Goal: Information Seeking & Learning: Understand process/instructions

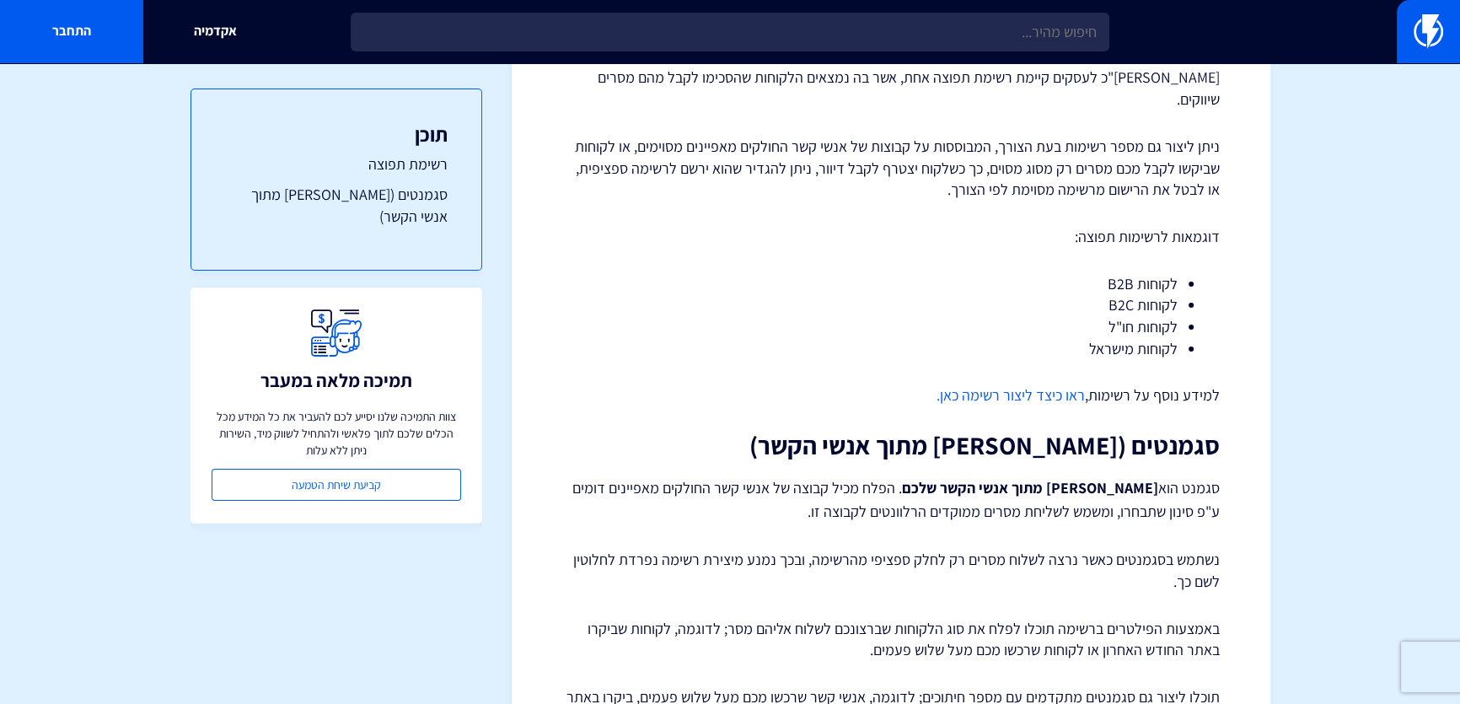
scroll to position [325, 0]
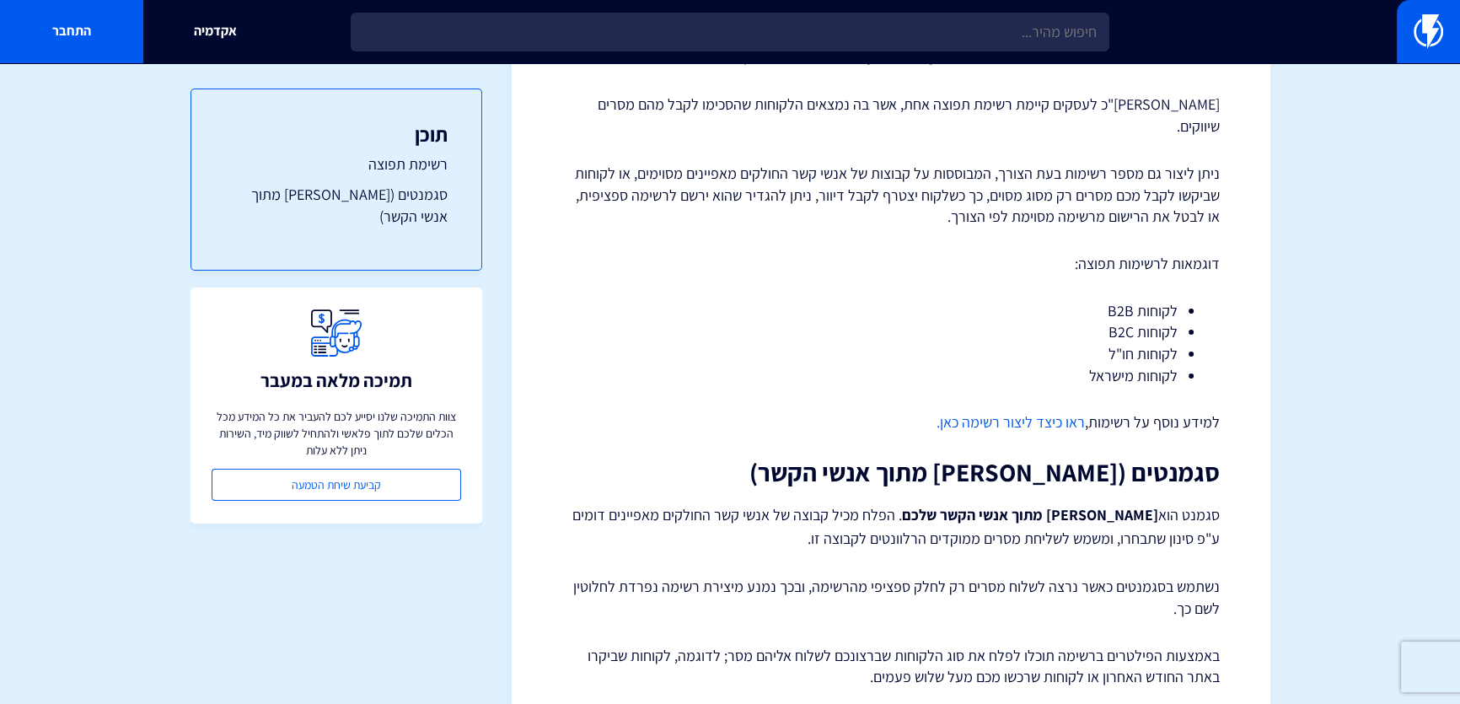
click at [1055, 163] on p "ניתן ליצור גם מספר רשימות בעת הצורך, המבוססות על קבוצות של אנשי קשר החולקים מאפ…" at bounding box center [891, 195] width 658 height 65
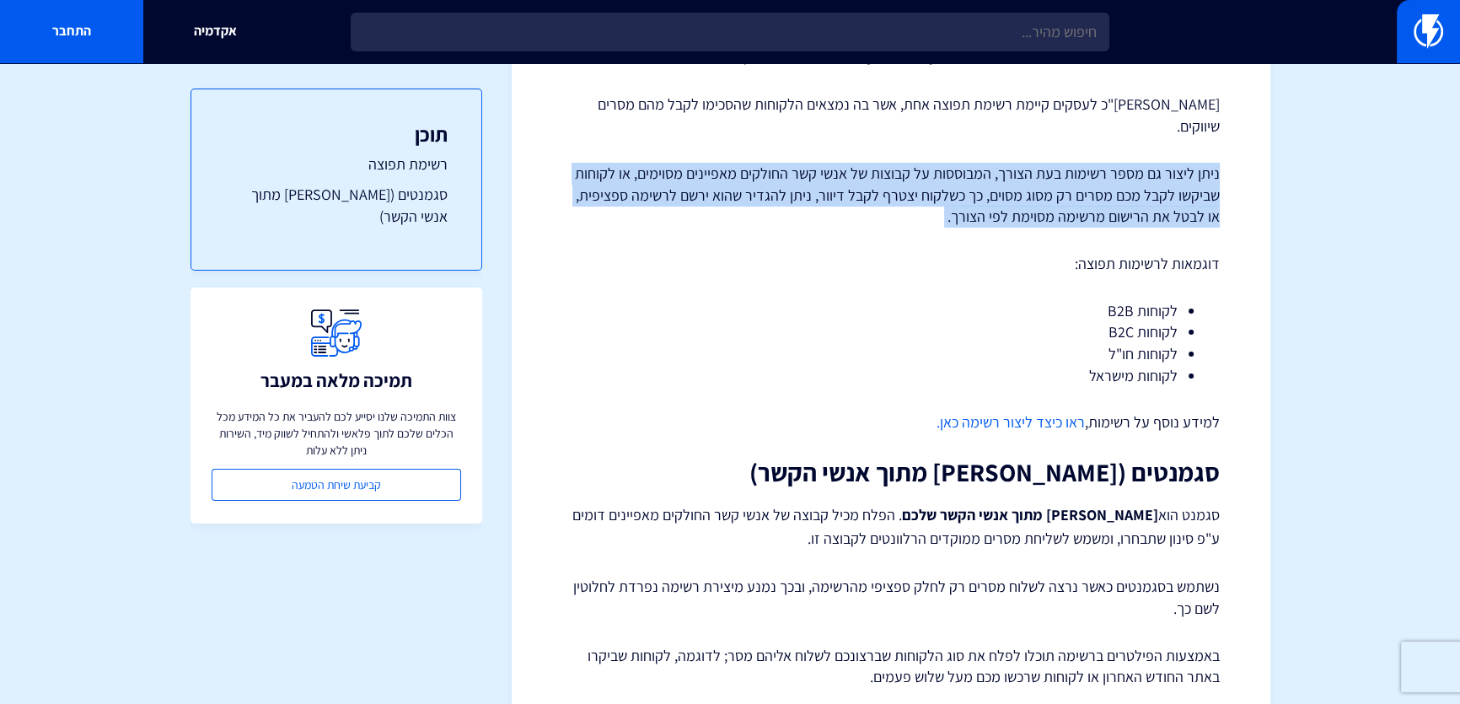
click at [1055, 163] on p "ניתן ליצור גם מספר רשימות בעת הצורך, המבוססות על קבוצות של אנשי קשר החולקים מאפ…" at bounding box center [891, 195] width 658 height 65
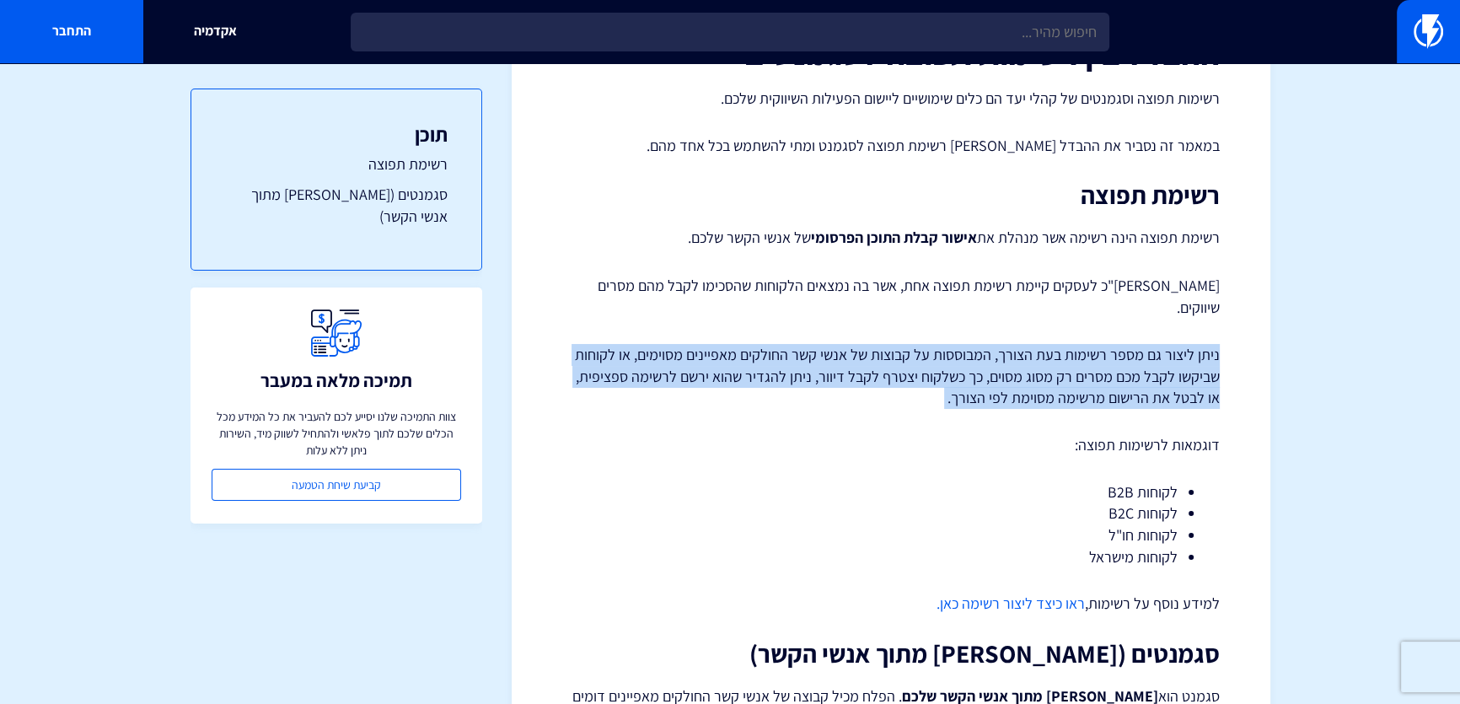
scroll to position [0, 0]
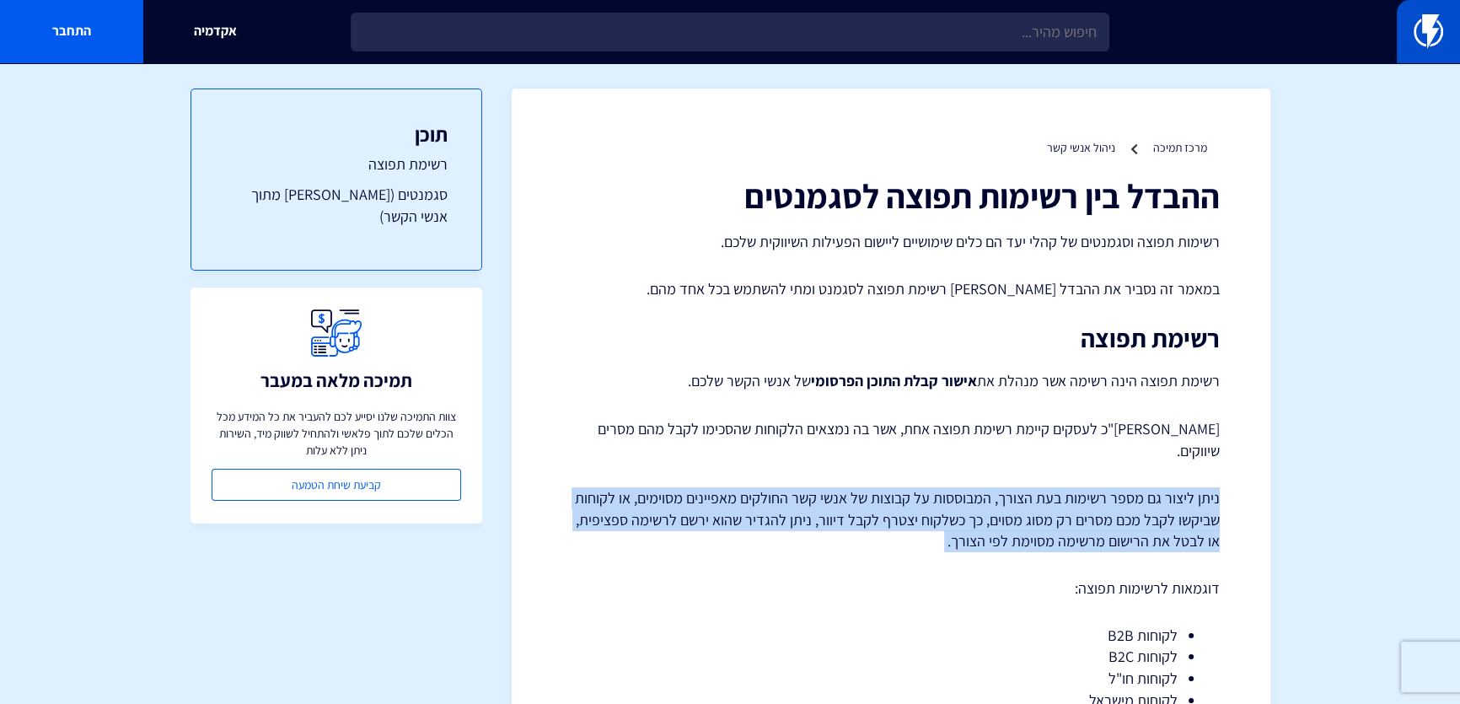
click at [1434, 43] on img at bounding box center [1429, 31] width 30 height 34
click at [1431, 41] on img at bounding box center [1429, 31] width 30 height 34
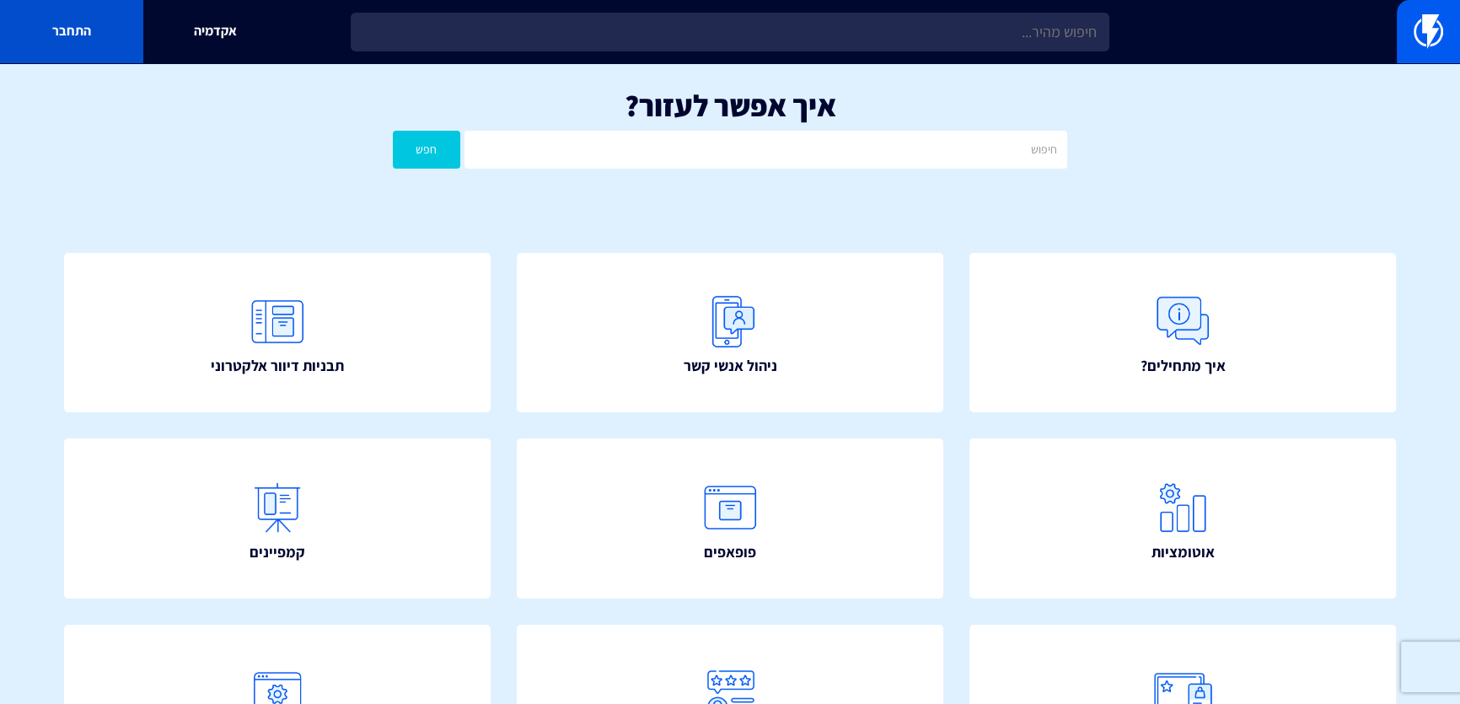
click at [56, 21] on link "התחבר" at bounding box center [71, 31] width 143 height 63
